Goal: Task Accomplishment & Management: Manage account settings

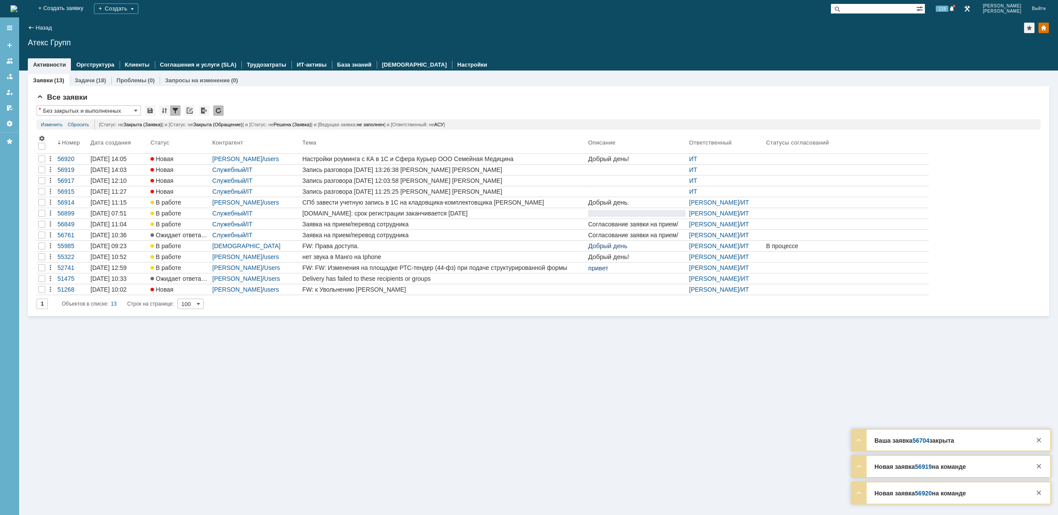
click at [17, 9] on img at bounding box center [13, 8] width 7 height 7
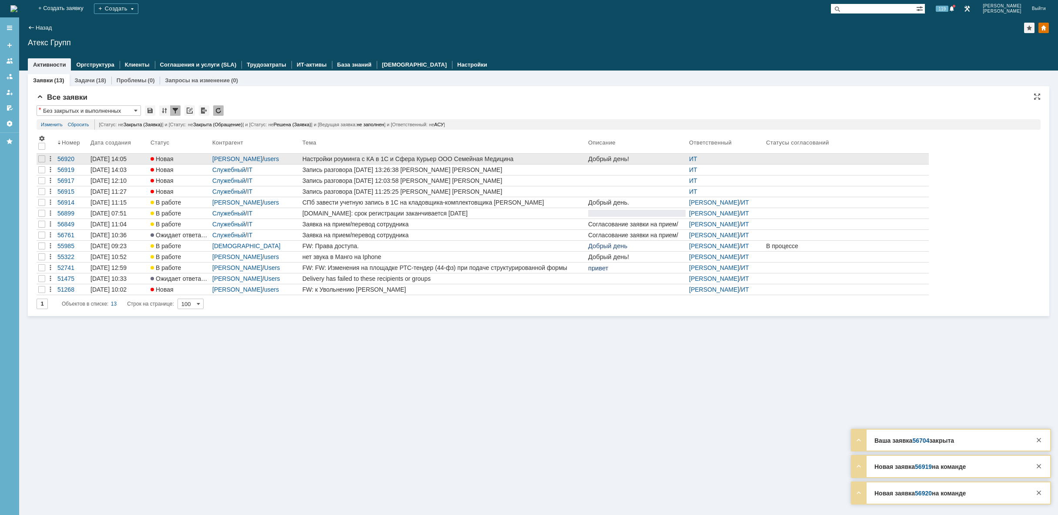
click at [436, 161] on div "Настройки роуминга с КА в 1С и Сфера Курьер ООО Семейная Медицина" at bounding box center [443, 158] width 282 height 7
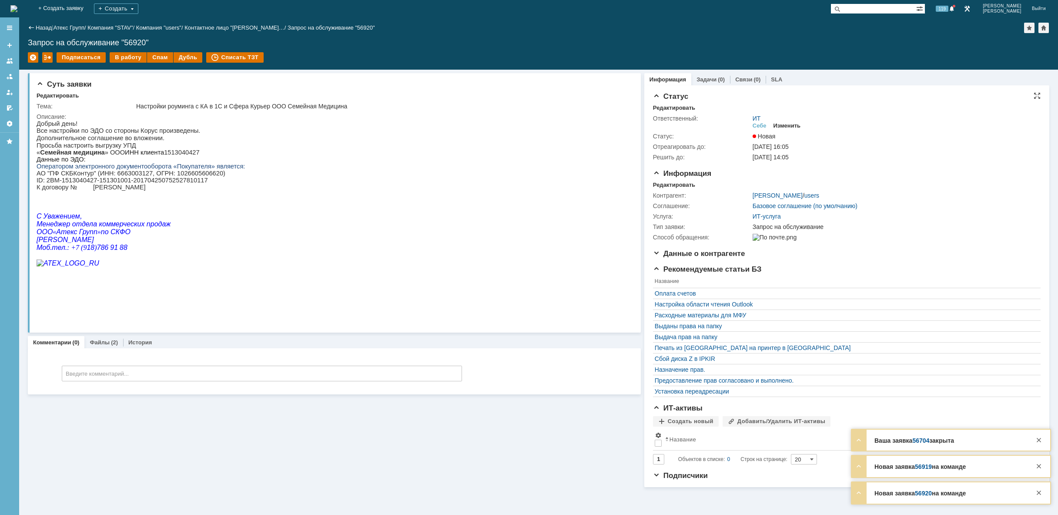
click at [784, 124] on div "Изменить" at bounding box center [787, 125] width 27 height 7
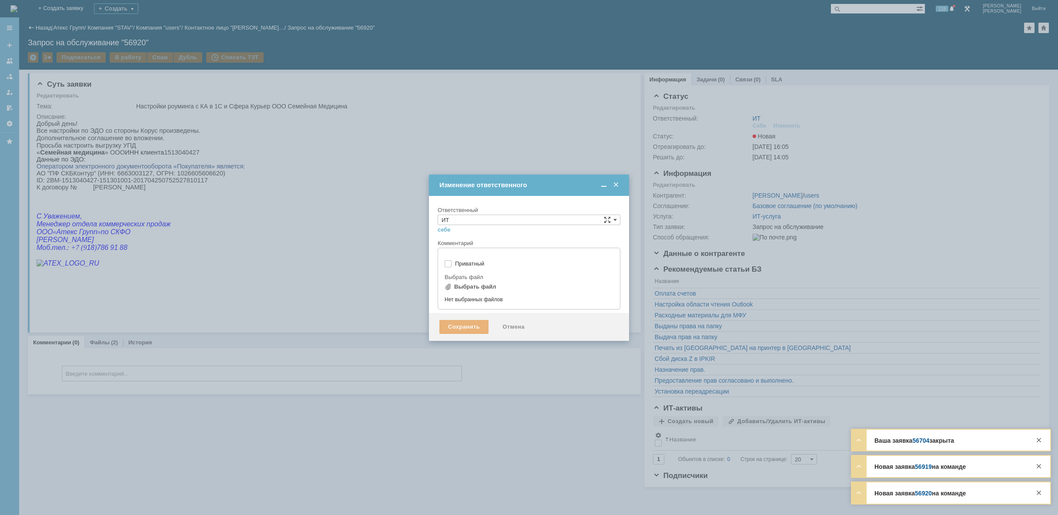
type input "[не указано]"
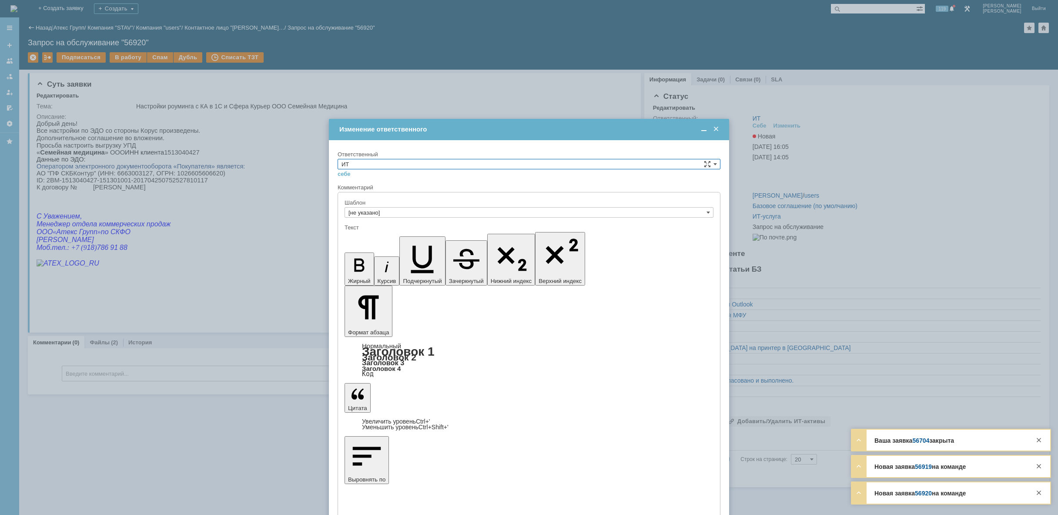
click at [453, 161] on input "ИТ" at bounding box center [529, 164] width 383 height 10
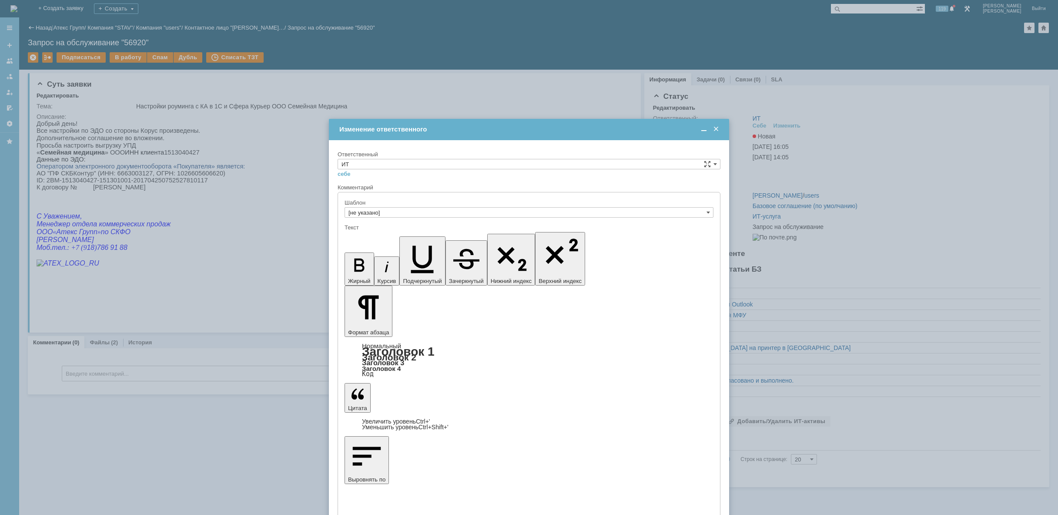
click at [413, 236] on span "АСУ" at bounding box center [529, 235] width 375 height 7
type input "АСУ"
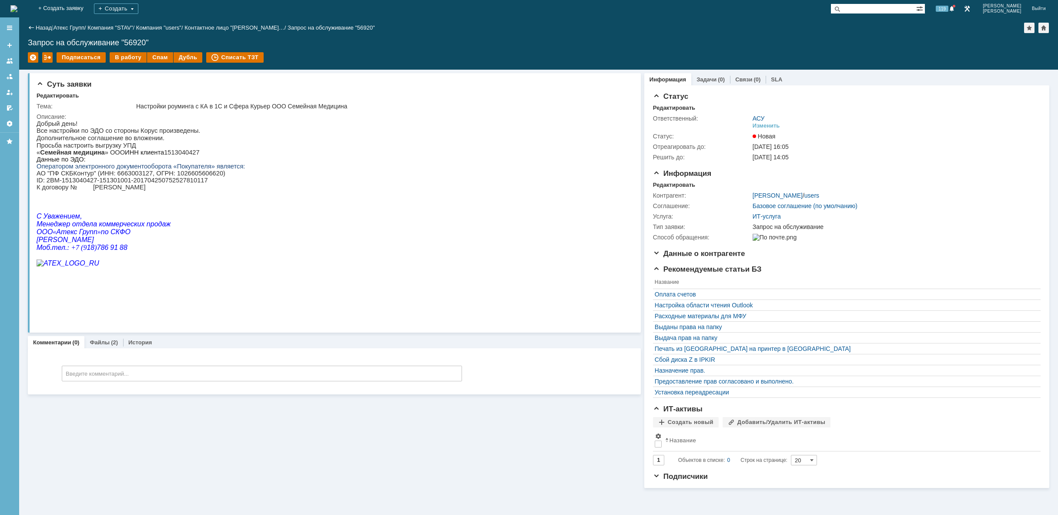
click at [17, 5] on img at bounding box center [13, 8] width 7 height 7
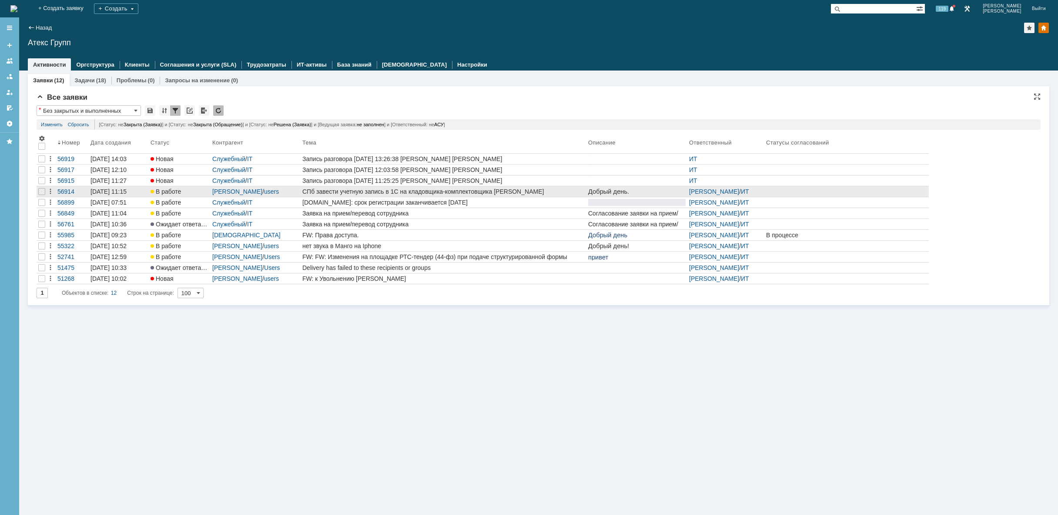
click at [421, 189] on div "СПб завести учетную запись в 1С на кладовщика-комплектовщика Бердников Н.C." at bounding box center [443, 191] width 282 height 7
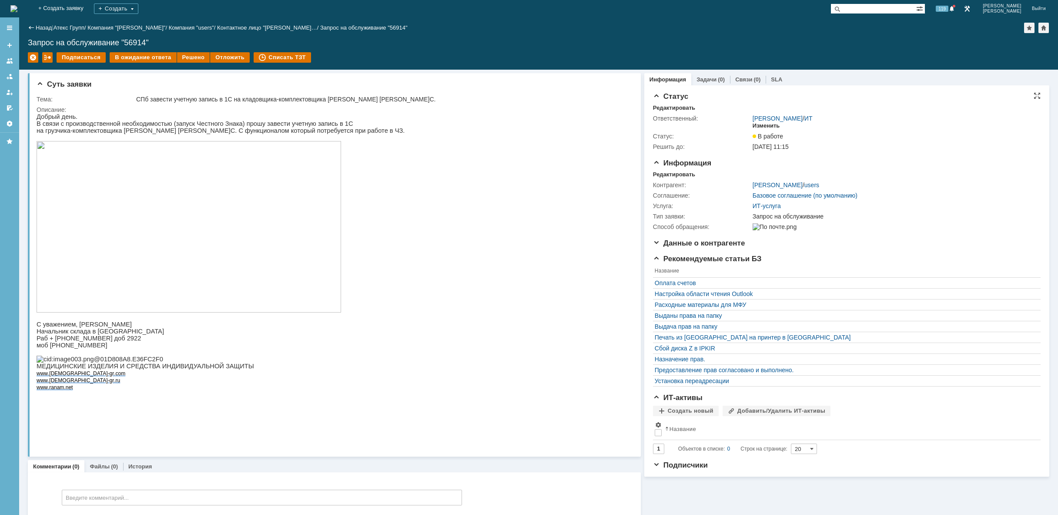
click at [773, 125] on div "Изменить" at bounding box center [766, 125] width 27 height 7
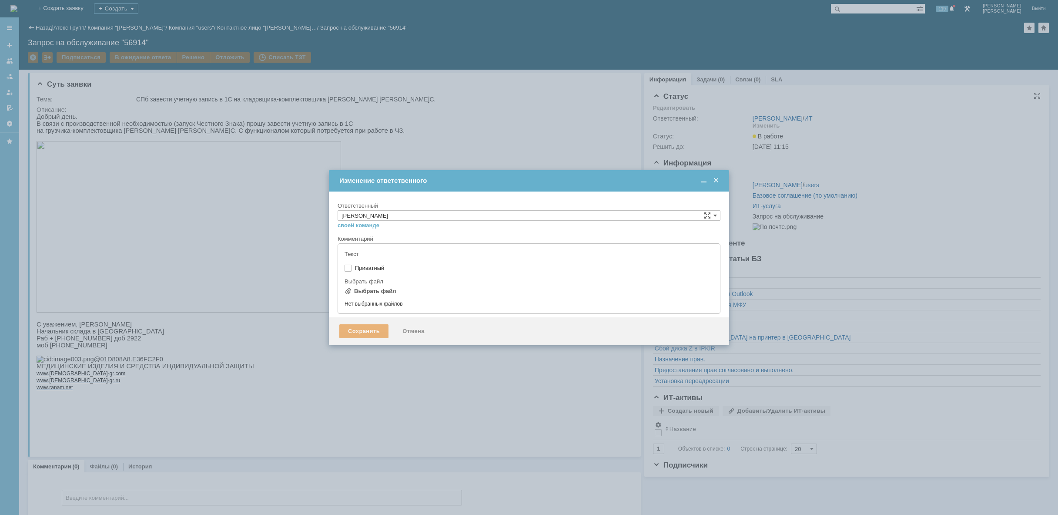
type input "[не указано]"
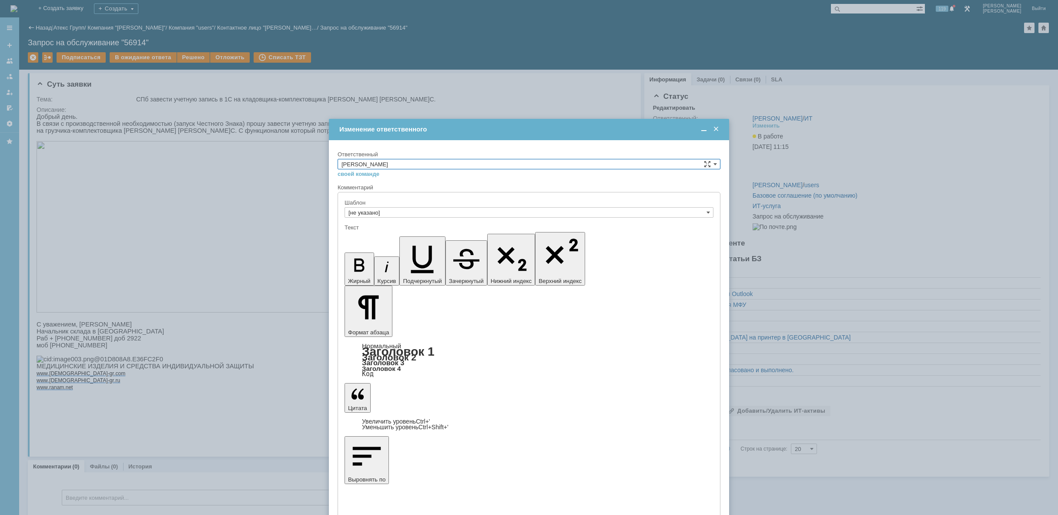
click at [648, 163] on input "[PERSON_NAME]" at bounding box center [529, 164] width 383 height 10
click at [494, 234] on span "АСУ" at bounding box center [529, 235] width 375 height 7
type input "АСУ"
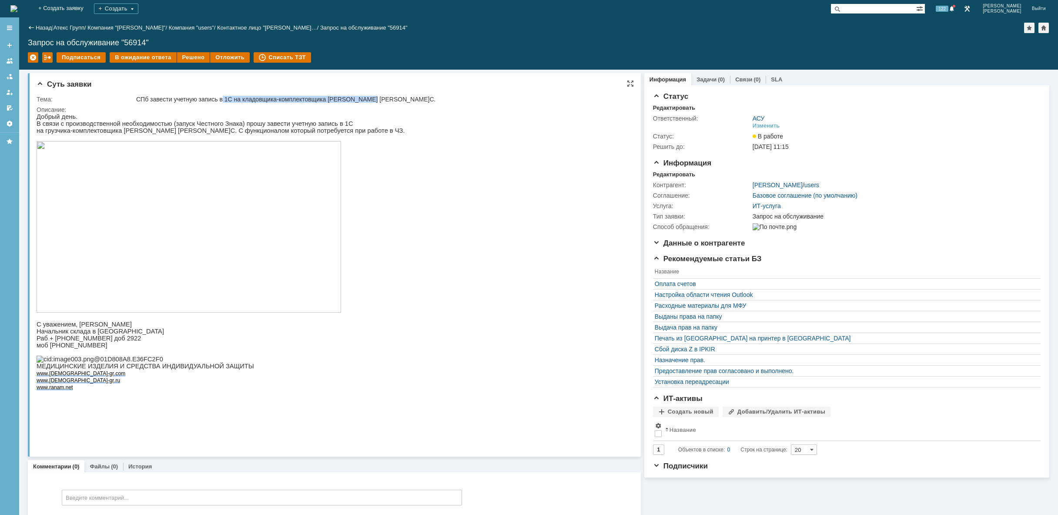
drag, startPoint x: 224, startPoint y: 98, endPoint x: 373, endPoint y: 97, distance: 148.8
click at [373, 97] on div "СПб завести учетную запись в 1С на кладовщика-комплектовщика Бердников Н.C." at bounding box center [381, 99] width 490 height 7
copy div "1С на кладовщика-комплектовщика Бердников Н.C"
click at [17, 12] on img at bounding box center [13, 8] width 7 height 7
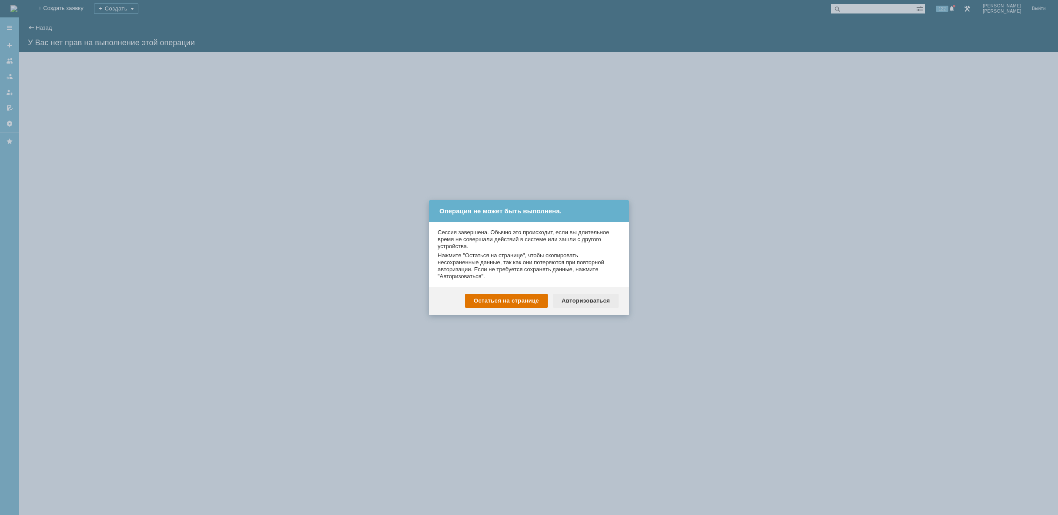
click at [605, 298] on div "Авторизоваться" at bounding box center [586, 301] width 66 height 14
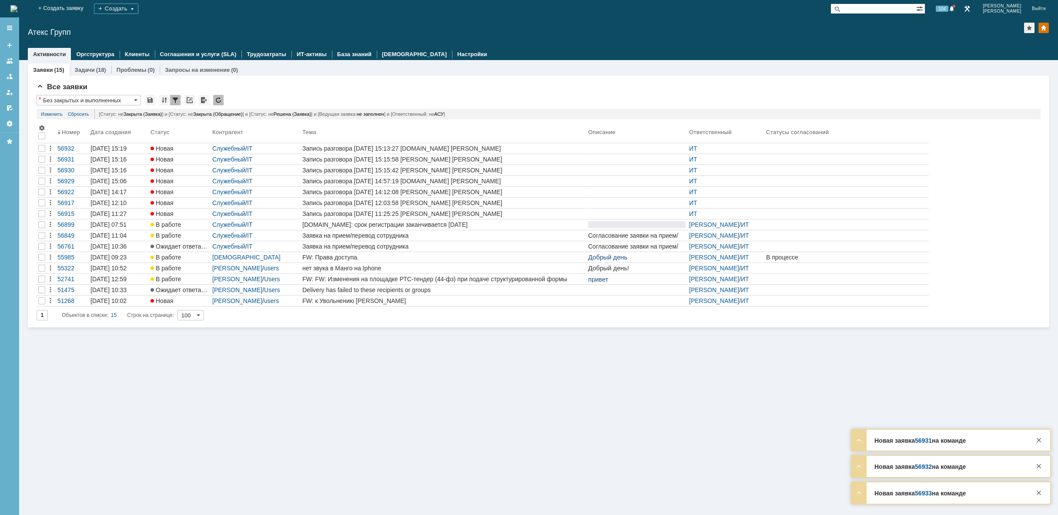
click at [17, 9] on img at bounding box center [13, 8] width 7 height 7
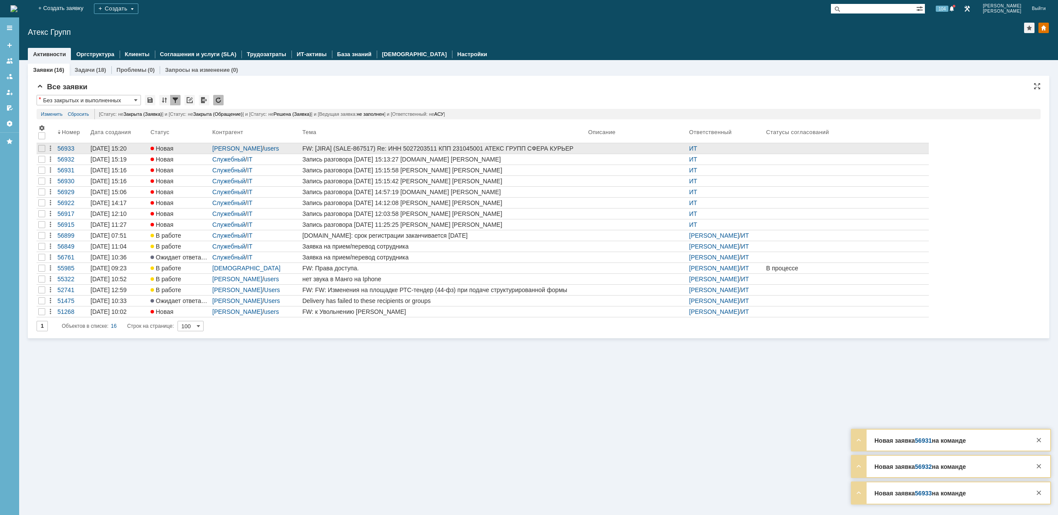
click at [573, 147] on div "FW: [JIRA] (SALE-867517) Re: ИНН 5027203511 КПП 231045001 АТЕКС ГРУПП СФЕРА КУР…" at bounding box center [443, 148] width 282 height 7
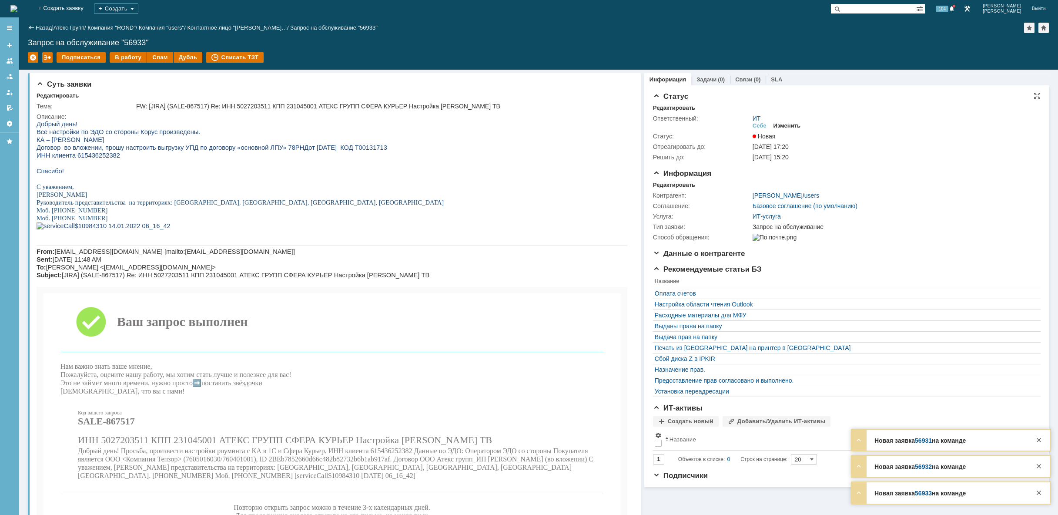
click at [796, 124] on div "Изменить" at bounding box center [787, 125] width 27 height 7
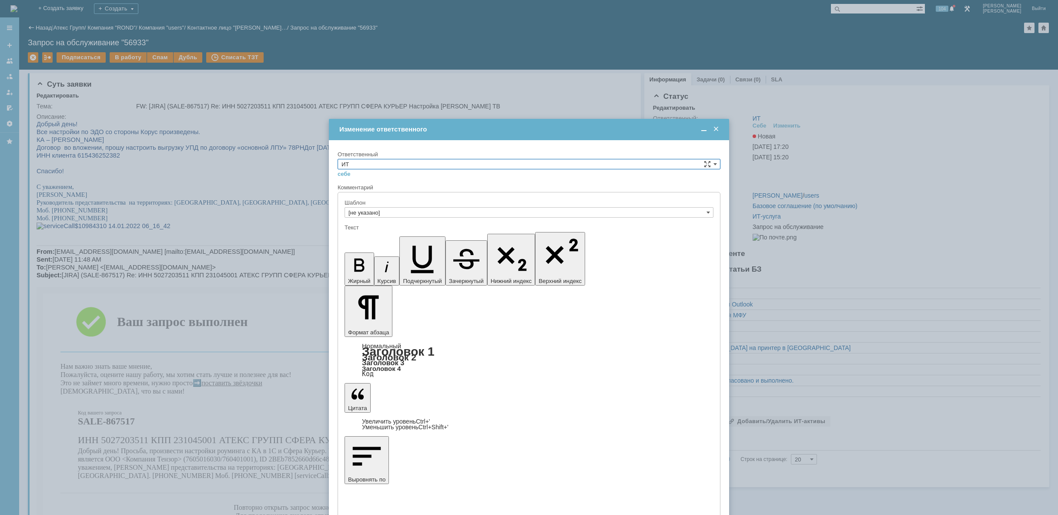
click at [478, 163] on input "ИТ" at bounding box center [529, 164] width 383 height 10
click at [403, 235] on span "АСУ" at bounding box center [529, 235] width 375 height 7
type input "АСУ"
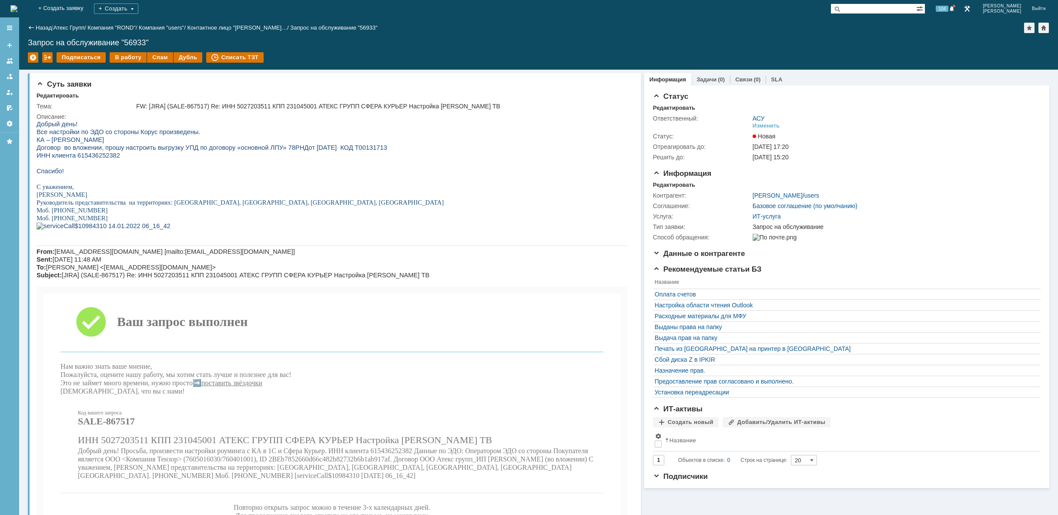
click at [17, 12] on img at bounding box center [13, 8] width 7 height 7
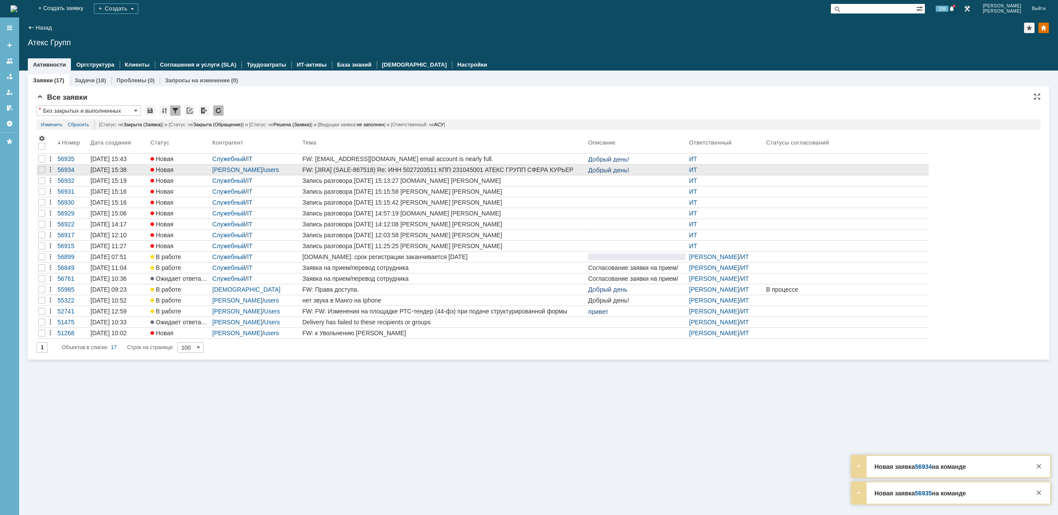
click at [468, 173] on link "FW: [JIRA] (SALE-867518) Re: ИНН 5027203511 КПП 231045001 АТЕКС ГРУПП СФЕРА КУР…" at bounding box center [444, 170] width 286 height 10
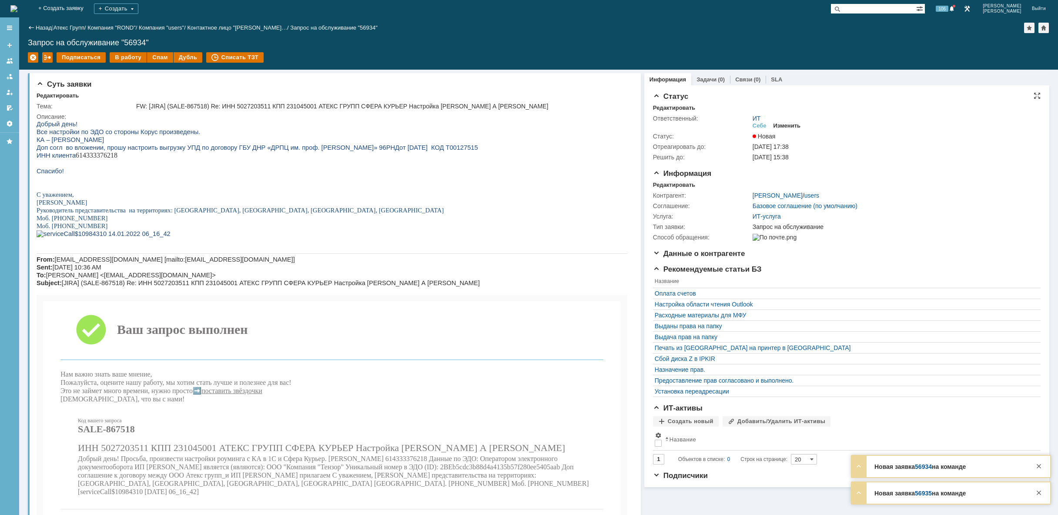
click at [783, 125] on div "Изменить" at bounding box center [787, 125] width 27 height 7
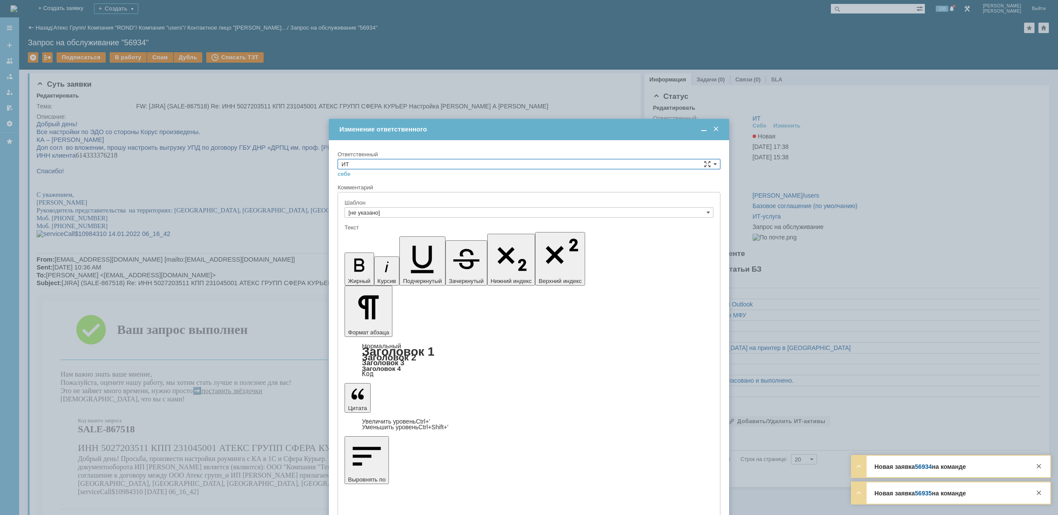
click at [490, 164] on input "ИТ" at bounding box center [529, 164] width 383 height 10
click at [407, 234] on span "АСУ" at bounding box center [529, 235] width 375 height 7
type input "АСУ"
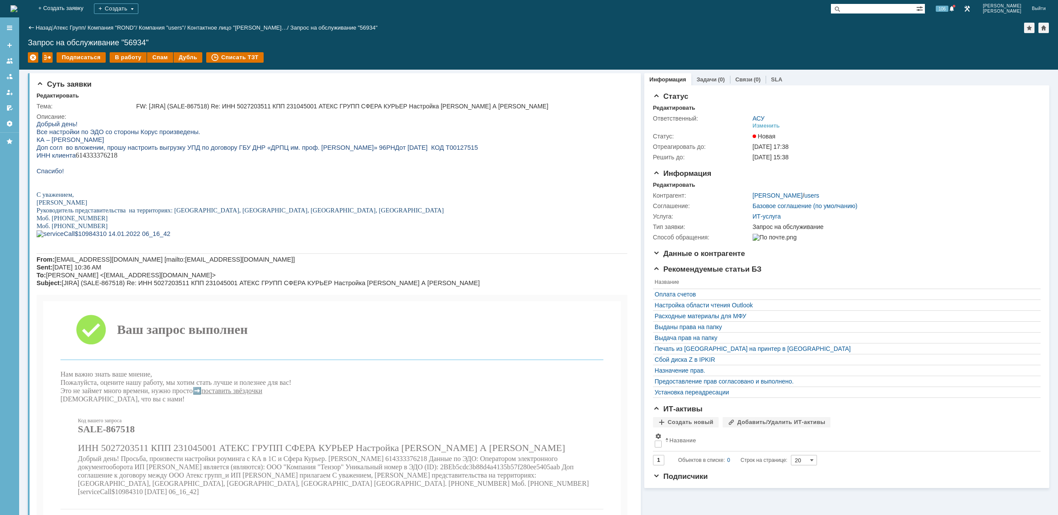
click at [17, 11] on img at bounding box center [13, 8] width 7 height 7
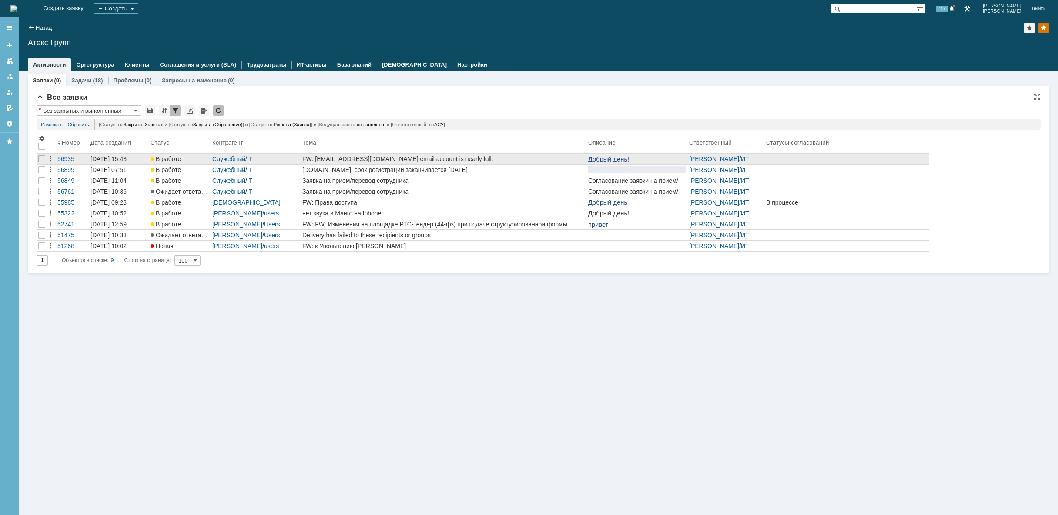
click at [454, 161] on div "FW: [EMAIL_ADDRESS][DOMAIN_NAME] email account is nearly full." at bounding box center [443, 158] width 282 height 7
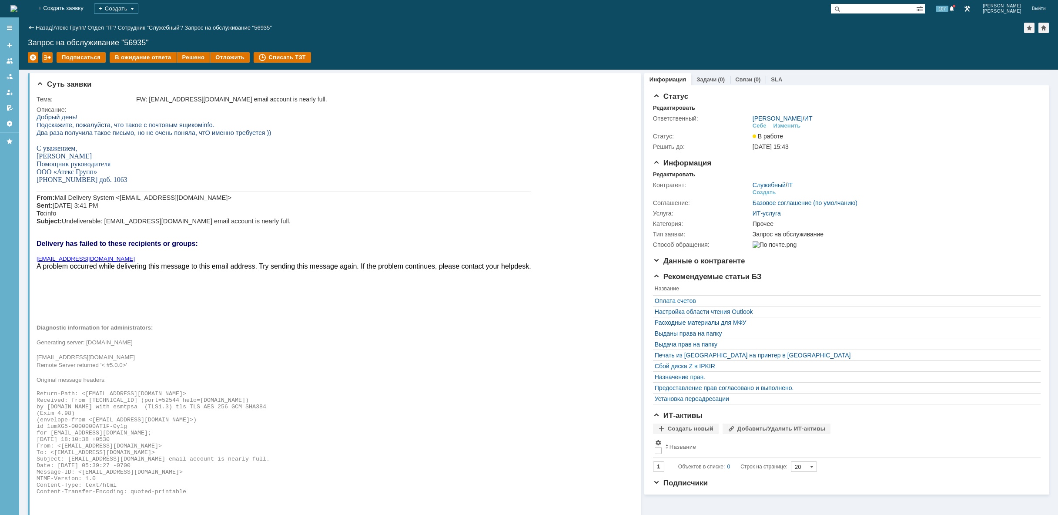
click at [17, 1] on div "На домашнюю" at bounding box center [13, 8] width 7 height 17
click at [17, 8] on img at bounding box center [13, 8] width 7 height 7
